Goal: Entertainment & Leisure: Consume media (video, audio)

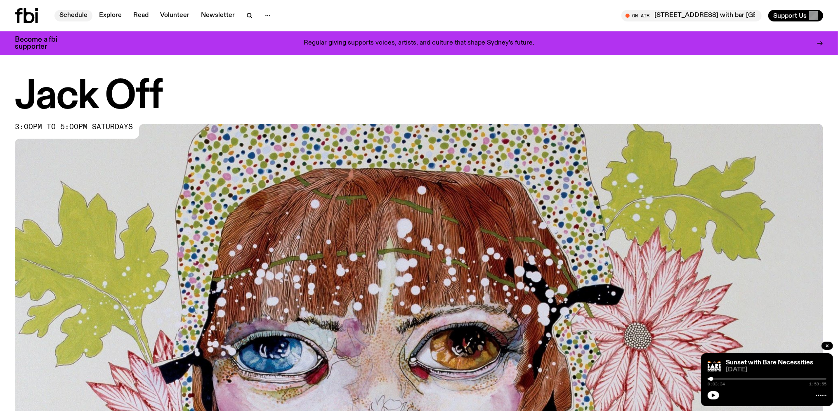
click at [76, 15] on link "Schedule" at bounding box center [73, 16] width 38 height 12
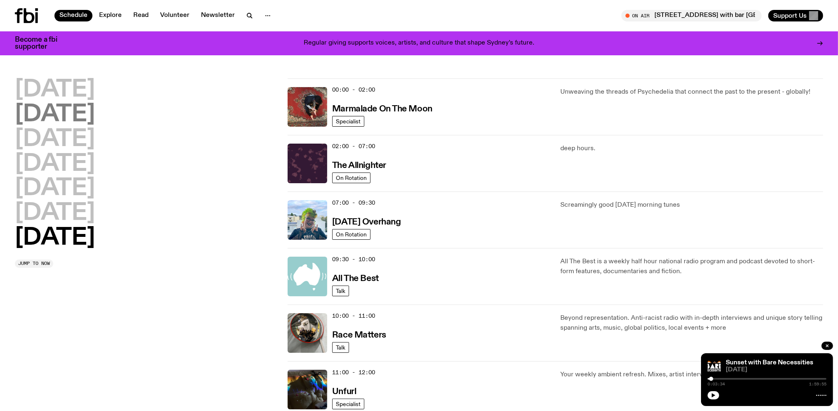
click at [58, 115] on h2 "Tuesday" at bounding box center [55, 114] width 80 height 23
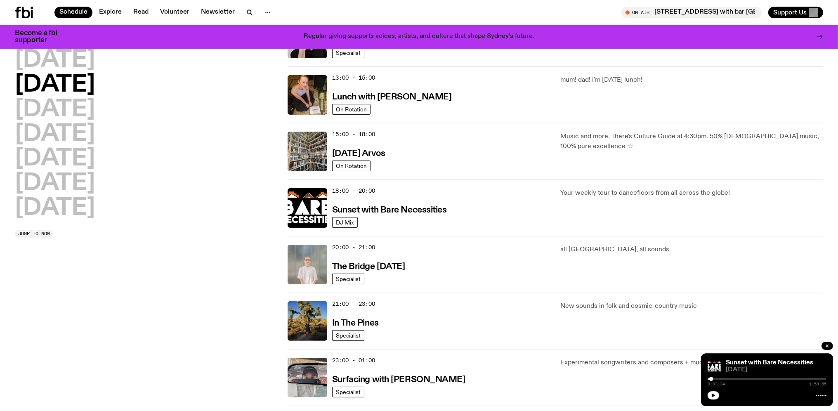
scroll to position [241, 0]
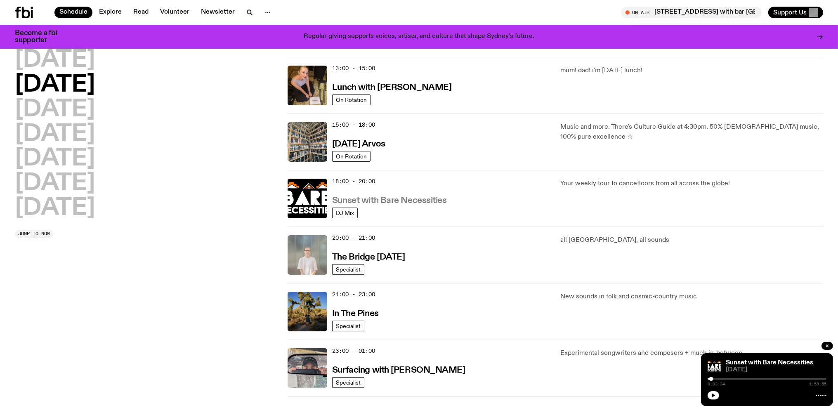
click at [386, 198] on h3 "Sunset with Bare Necessities" at bounding box center [389, 200] width 115 height 9
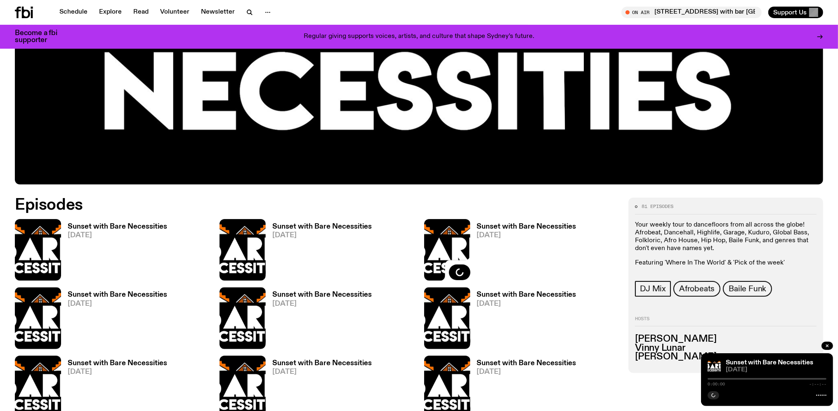
scroll to position [474, 0]
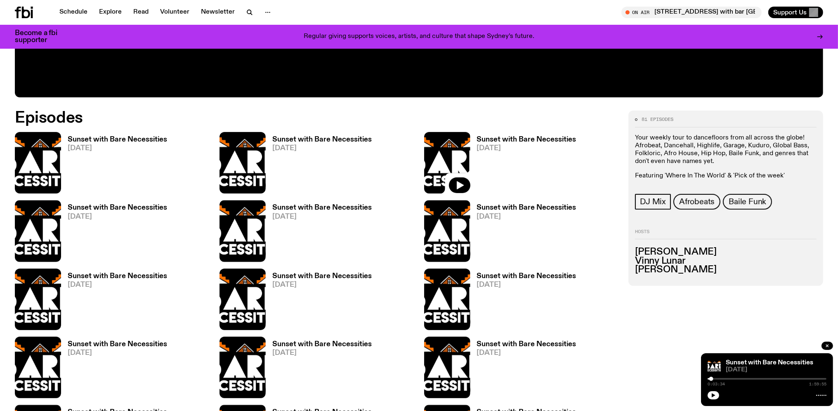
click at [94, 136] on div "Sunset with Bare Necessities [DATE]" at bounding box center [114, 162] width 106 height 61
click at [89, 140] on h3 "Sunset with Bare Necessities" at bounding box center [117, 139] width 99 height 7
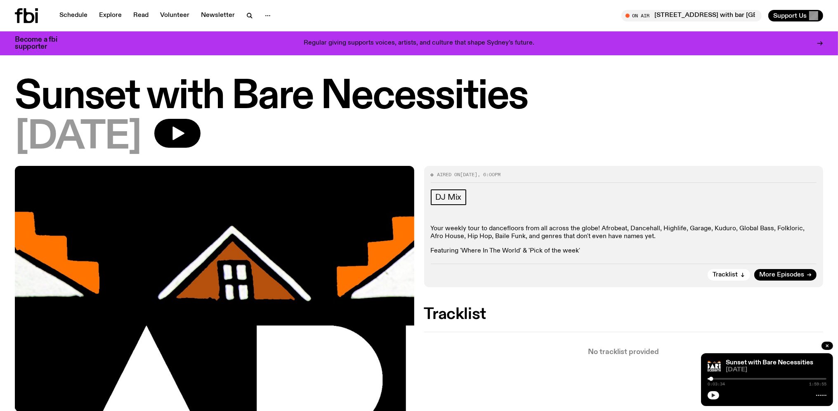
click at [714, 396] on icon "button" at bounding box center [714, 395] width 4 height 4
click at [829, 343] on button "button" at bounding box center [827, 346] width 12 height 8
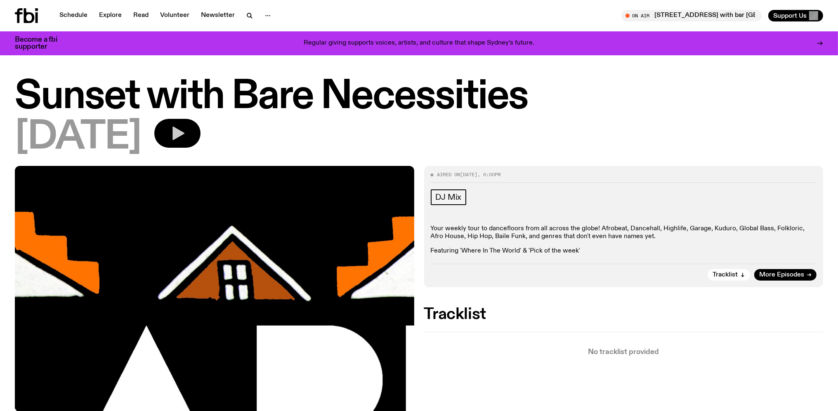
click at [184, 131] on icon "button" at bounding box center [178, 134] width 12 height 14
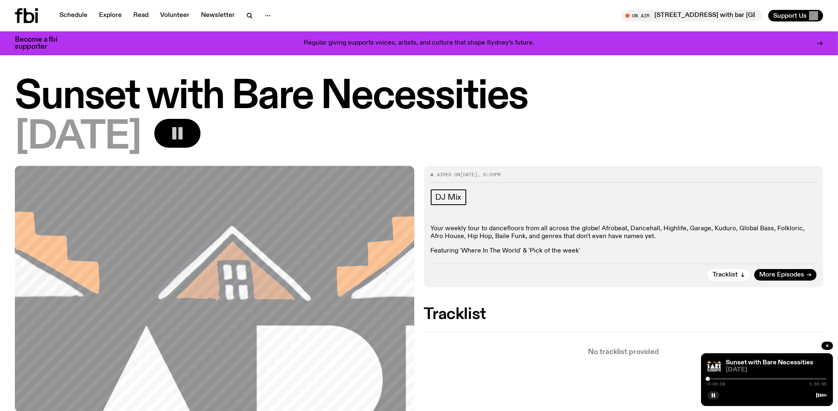
click at [773, 153] on div "[DATE]" at bounding box center [419, 137] width 808 height 37
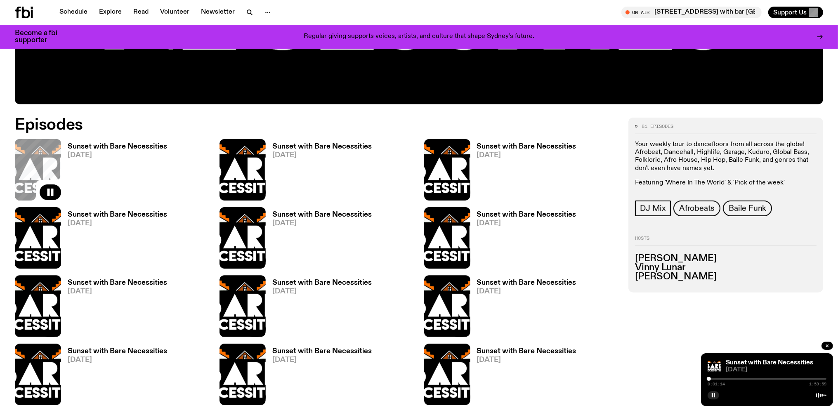
scroll to position [468, 0]
click at [300, 146] on h3 "Sunset with Bare Necessities" at bounding box center [321, 146] width 99 height 7
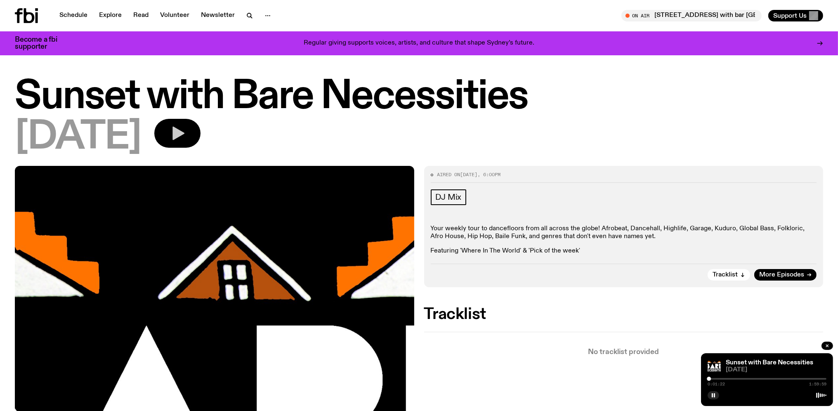
click at [184, 131] on icon "button" at bounding box center [178, 134] width 12 height 14
